Goal: Transaction & Acquisition: Purchase product/service

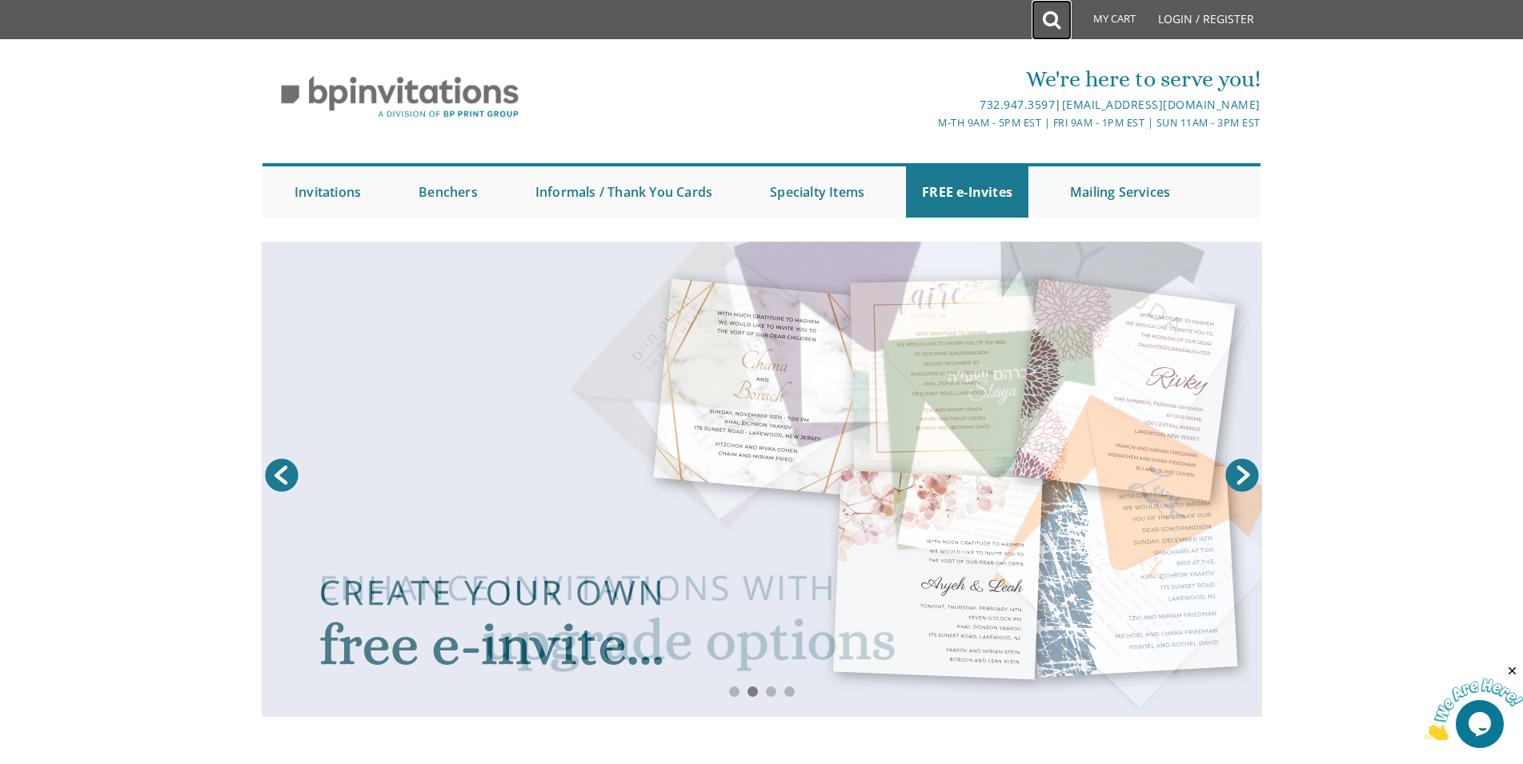
click at [1052, 15] on icon at bounding box center [1052, 20] width 18 height 32
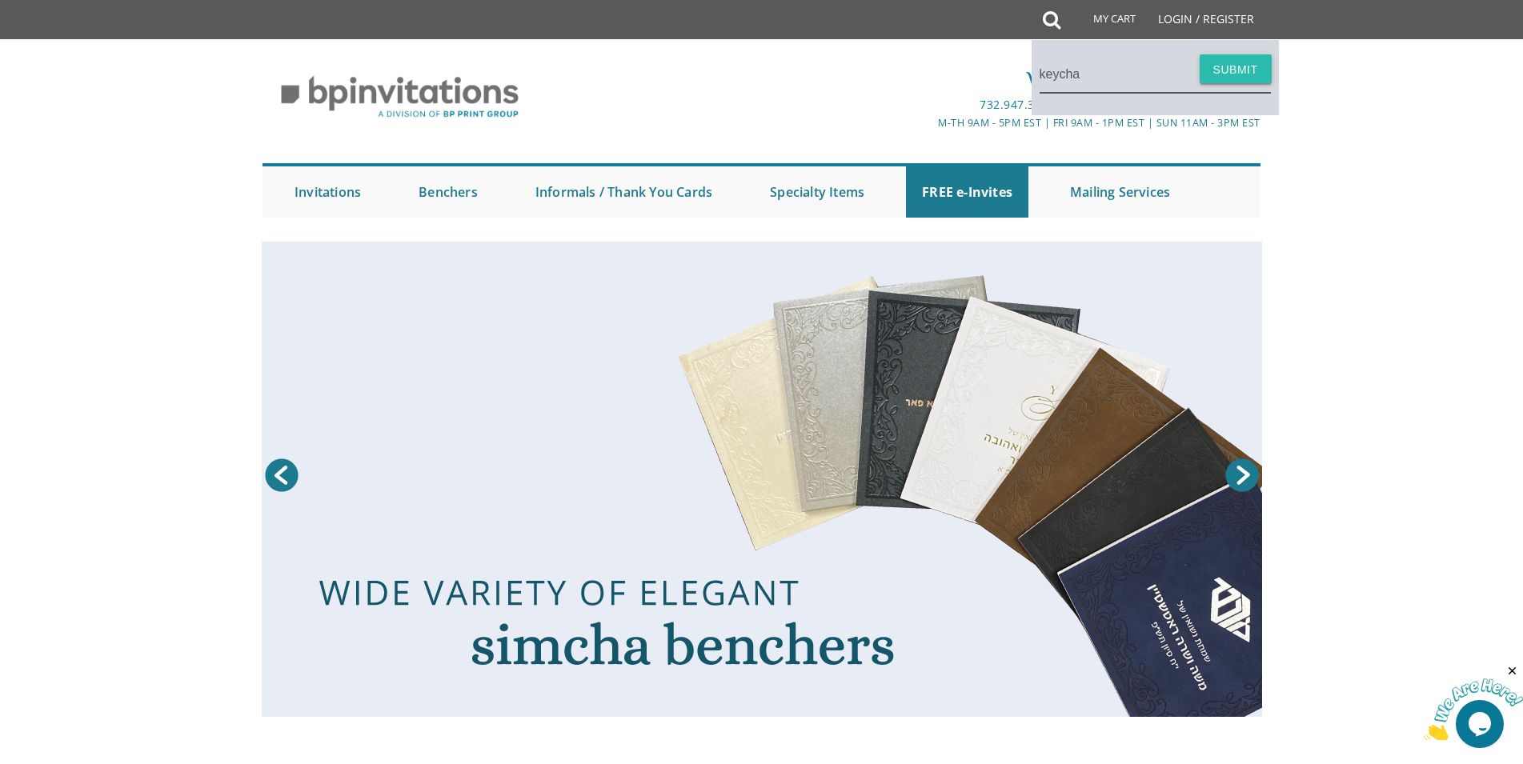
type input "keycha"
click at [1243, 73] on button "Submit" at bounding box center [1235, 68] width 72 height 29
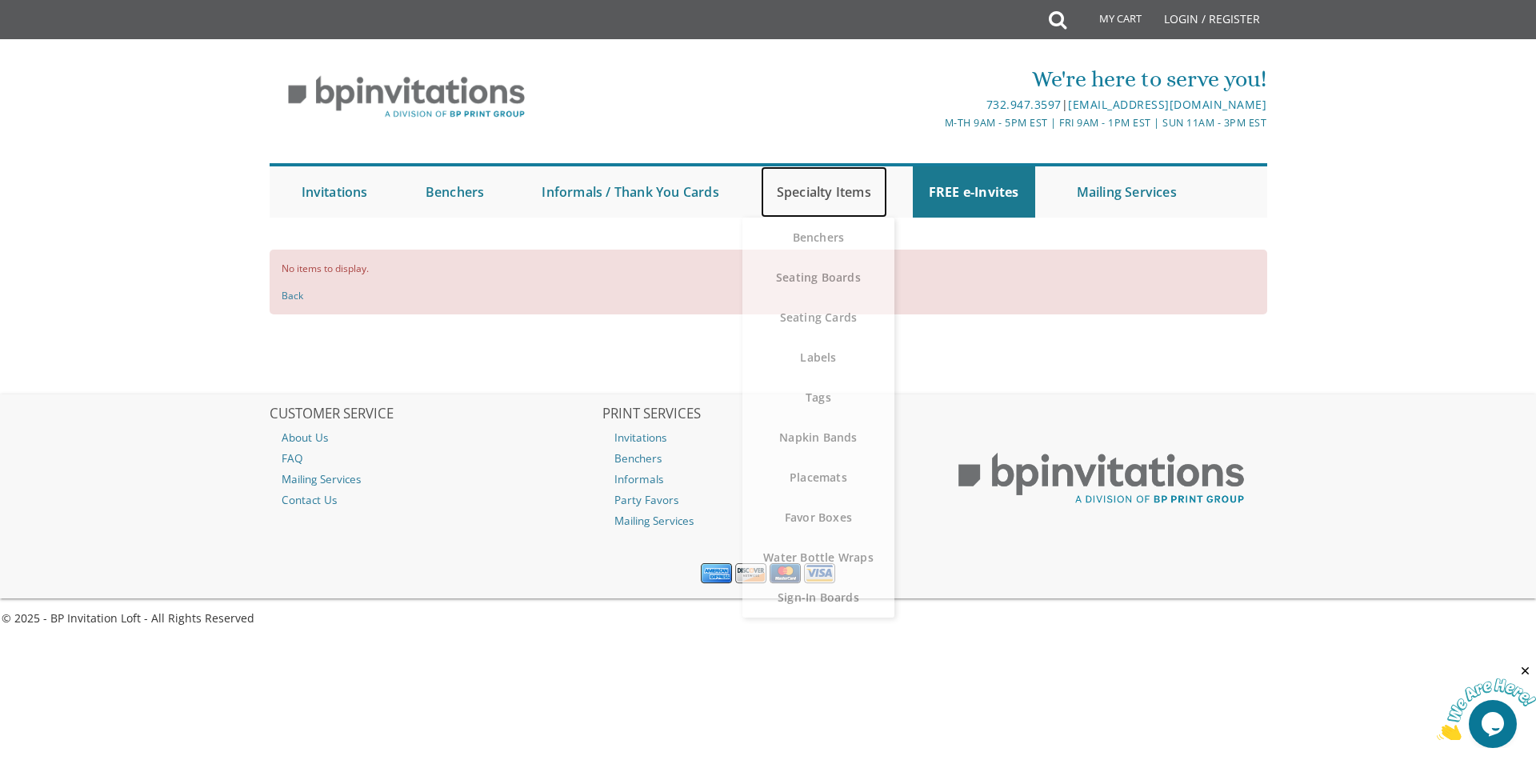
click at [847, 198] on link "Specialty Items" at bounding box center [824, 191] width 126 height 51
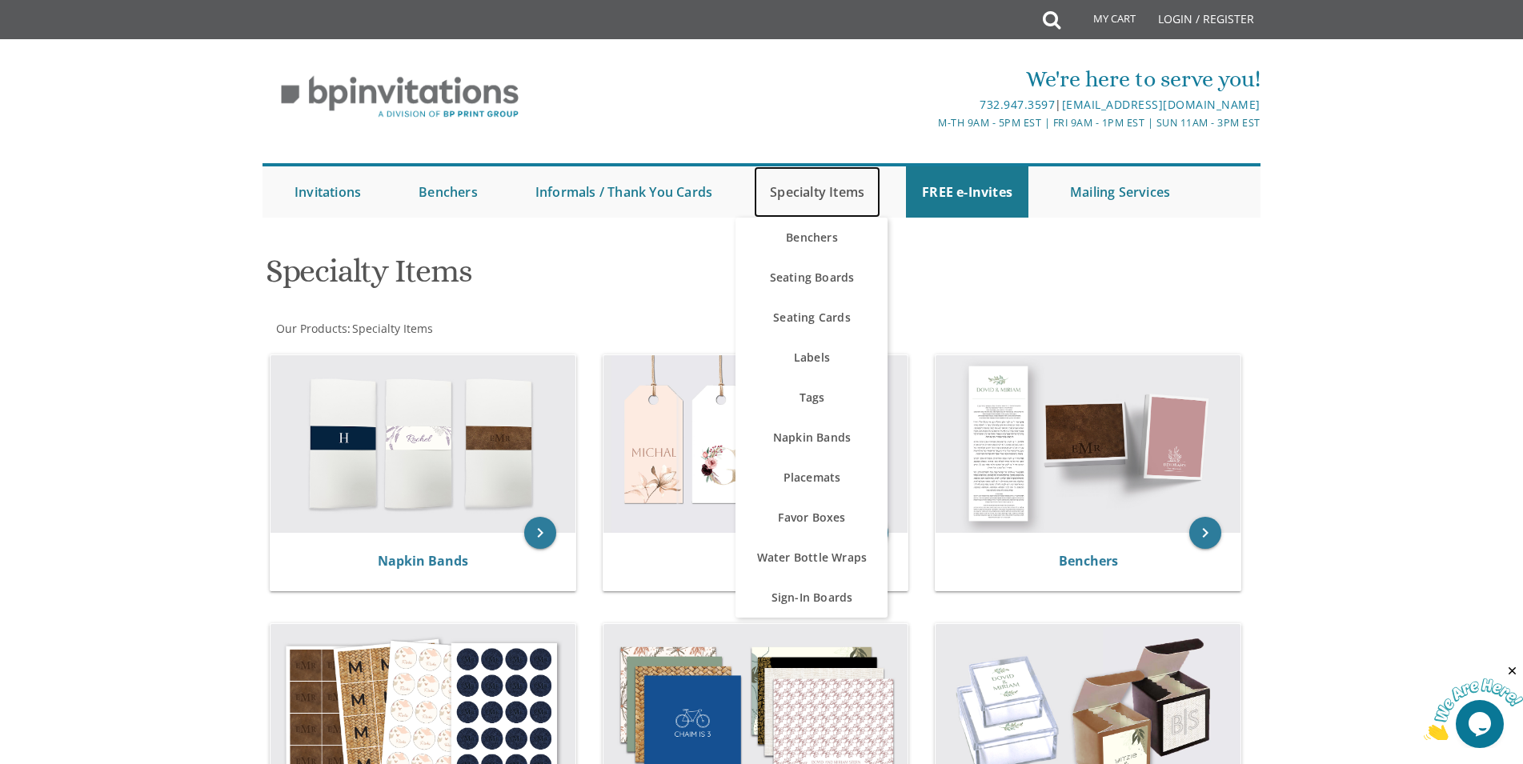
click at [817, 190] on link "Specialty Items" at bounding box center [817, 191] width 126 height 51
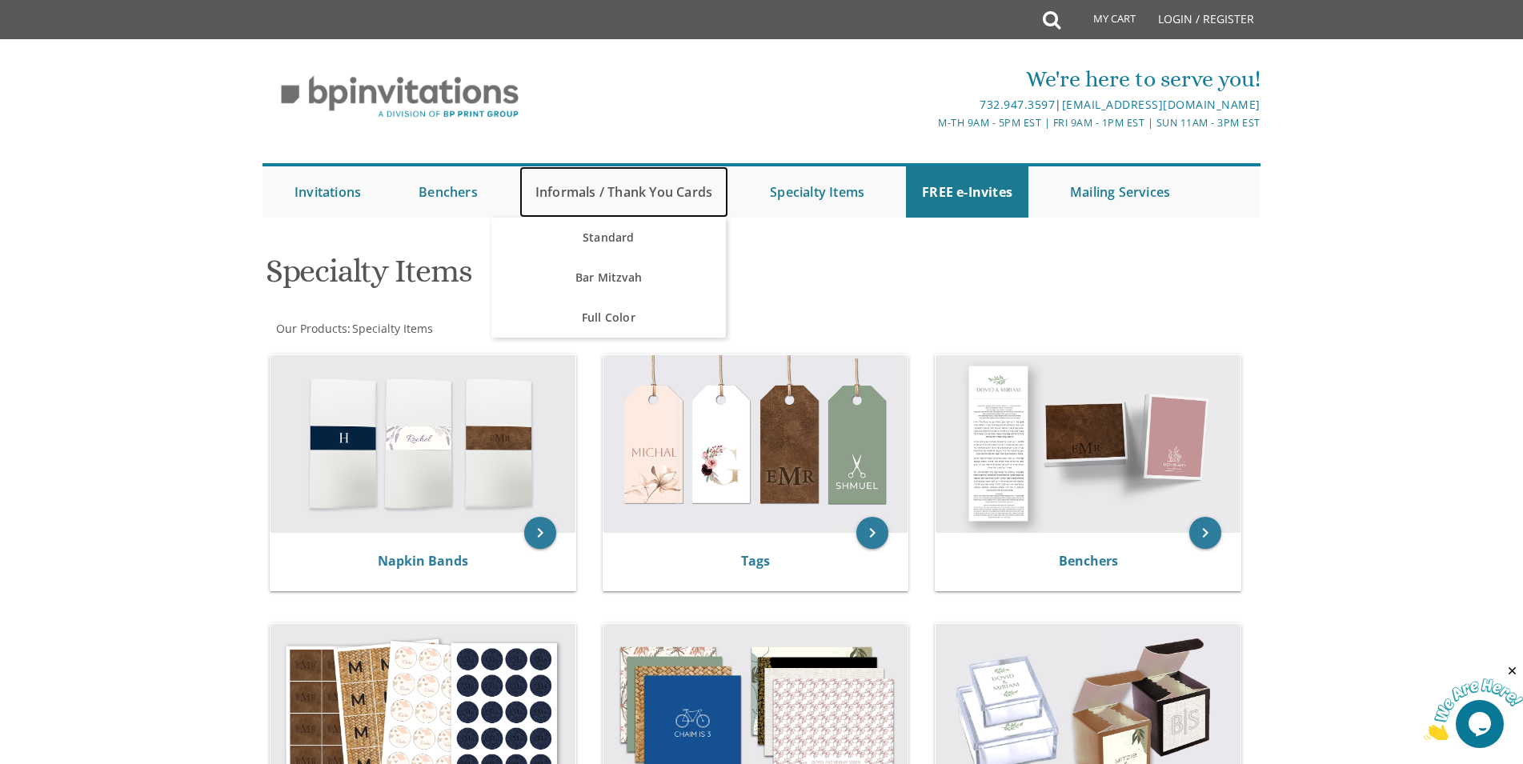
click at [607, 199] on link "Informals / Thank You Cards" at bounding box center [623, 191] width 209 height 51
